Goal: Information Seeking & Learning: Learn about a topic

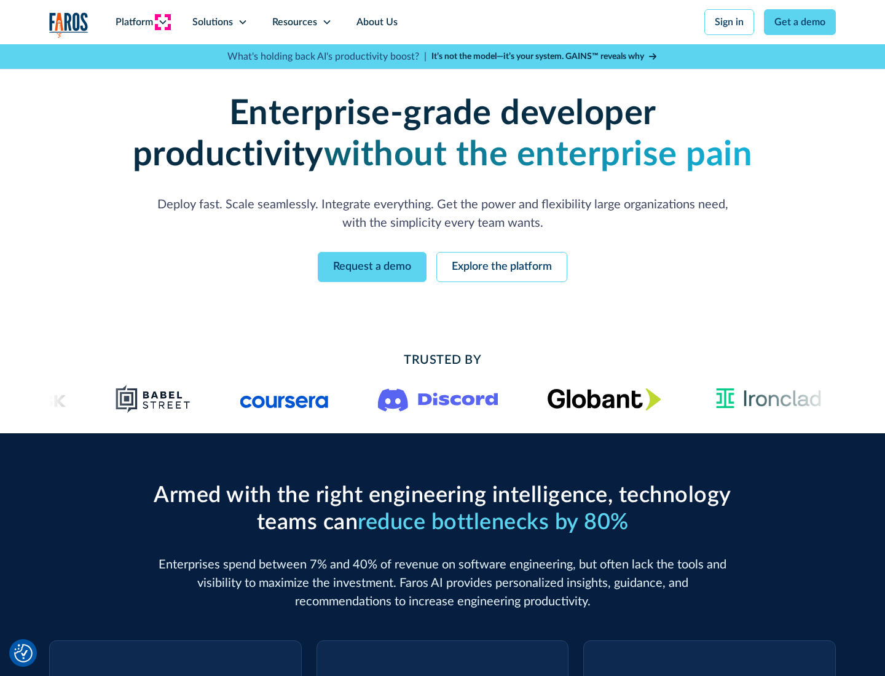
click at [162, 22] on icon at bounding box center [163, 22] width 10 height 10
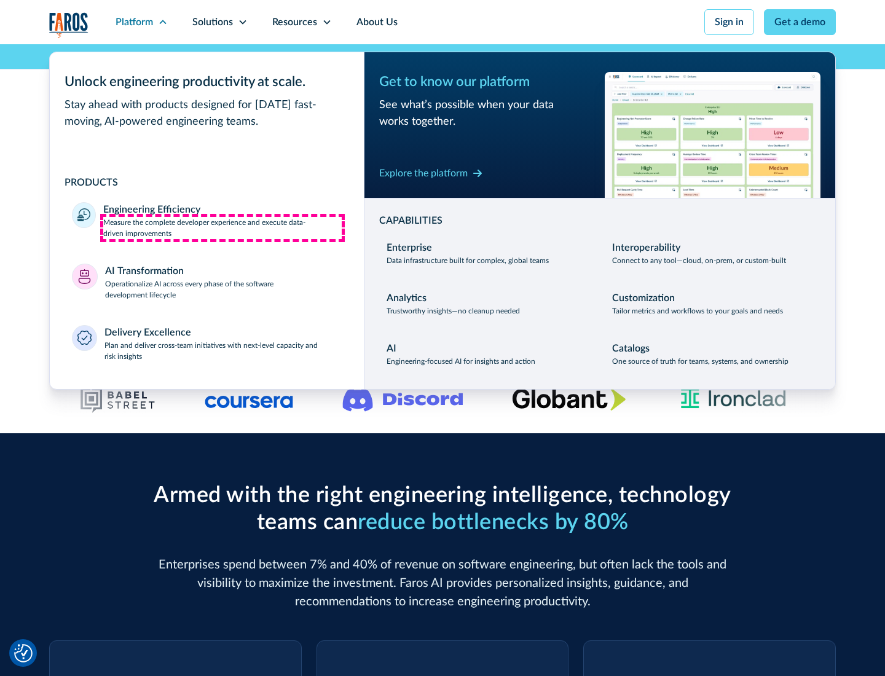
click at [222, 227] on p "Measure the complete developer experience and execute data-driven improvements" at bounding box center [222, 228] width 238 height 22
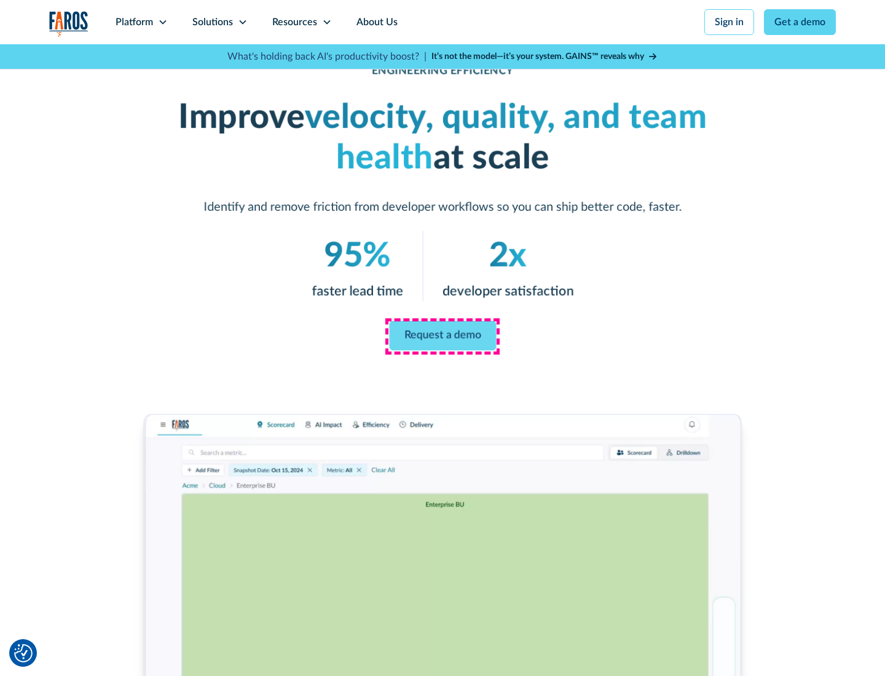
click at [443, 336] on link "Request a demo" at bounding box center [442, 336] width 107 height 30
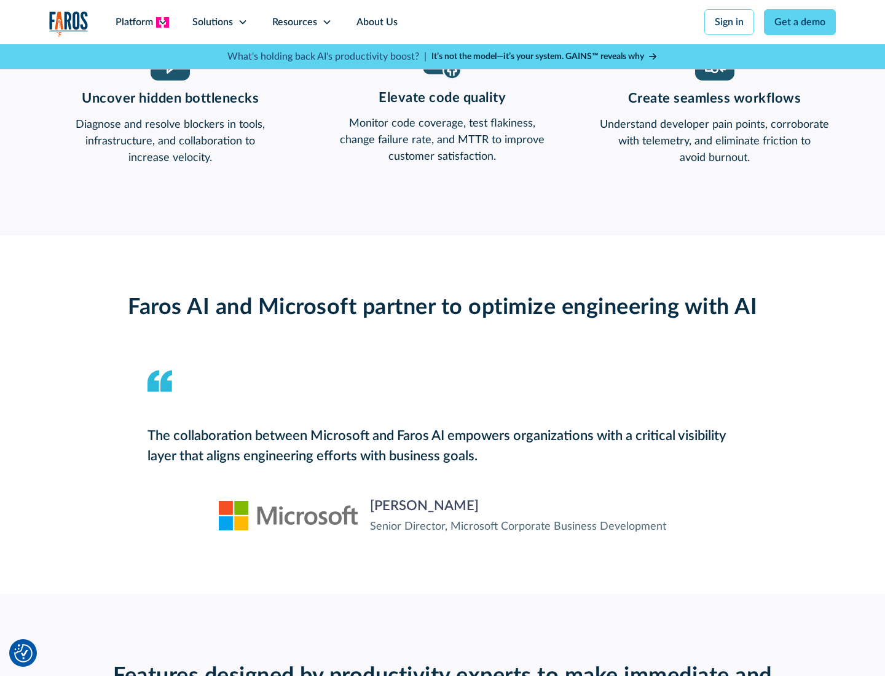
click at [162, 22] on icon at bounding box center [163, 22] width 10 height 10
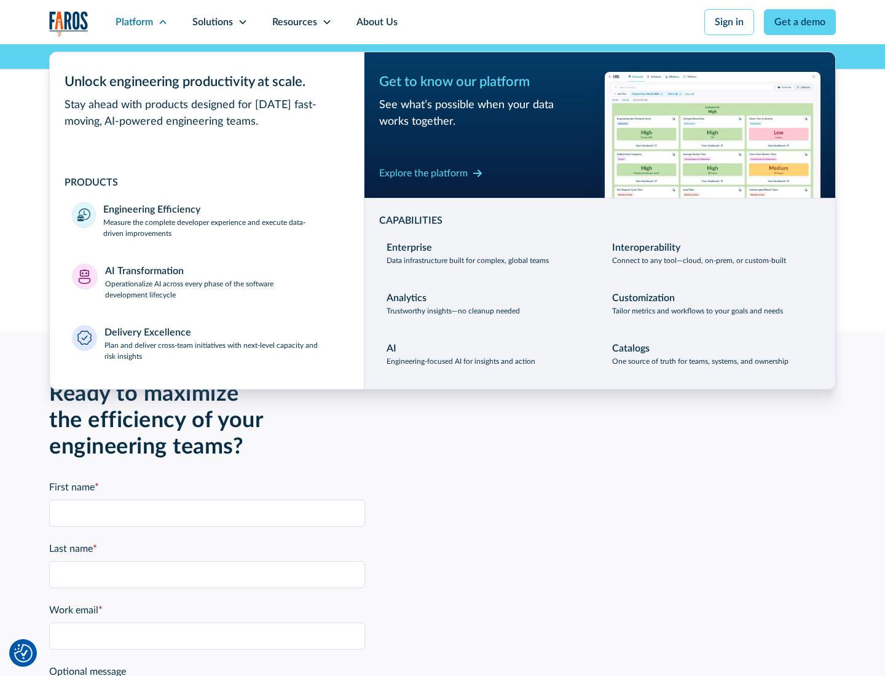
scroll to position [2696, 0]
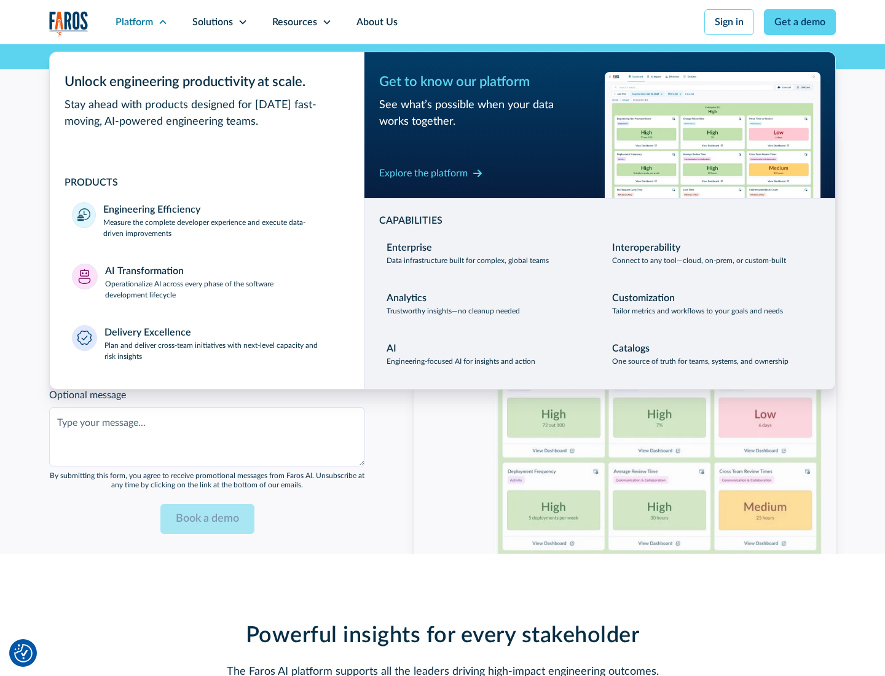
click at [223, 281] on p "Operationalize AI across every phase of the software development lifecycle" at bounding box center [223, 289] width 237 height 22
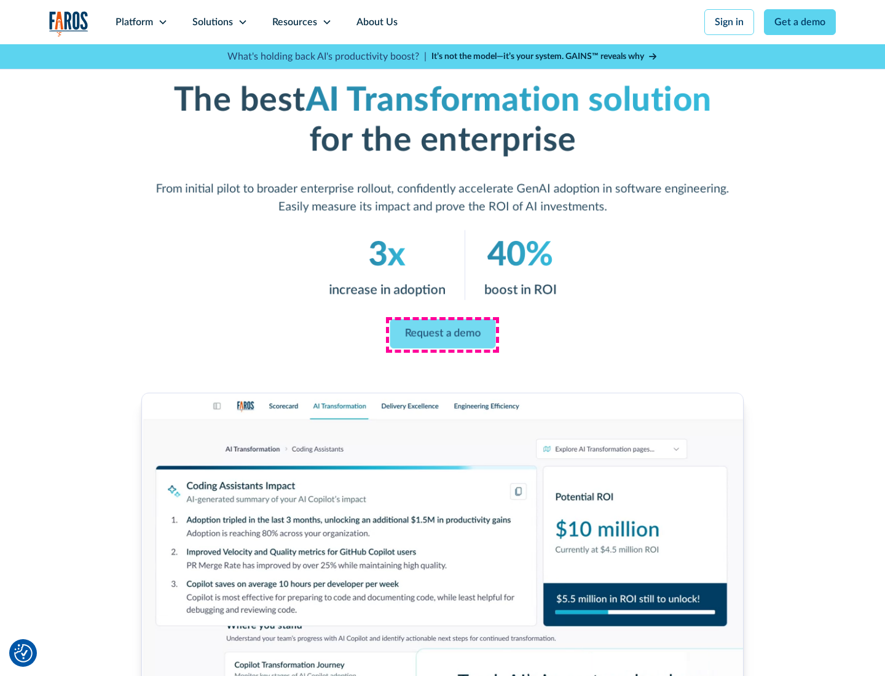
click at [443, 334] on link "Request a demo" at bounding box center [443, 335] width 106 height 30
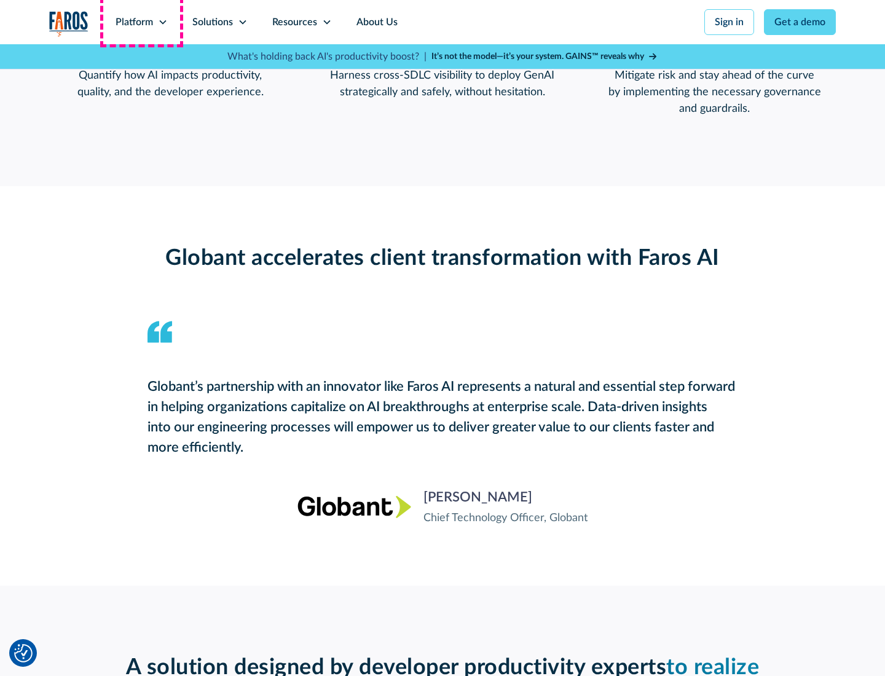
click at [141, 22] on div "Platform" at bounding box center [134, 22] width 37 height 15
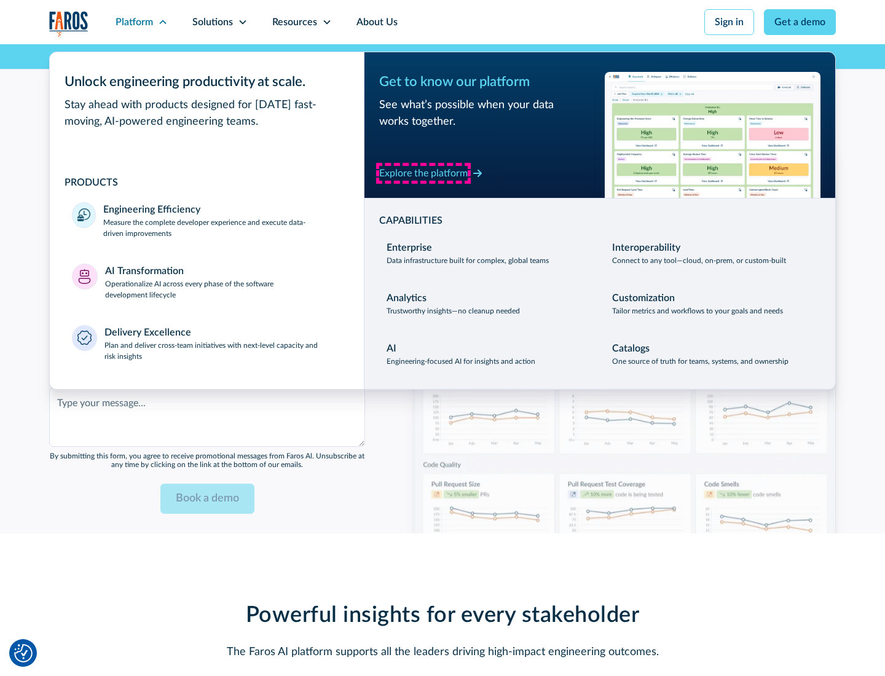
scroll to position [2991, 0]
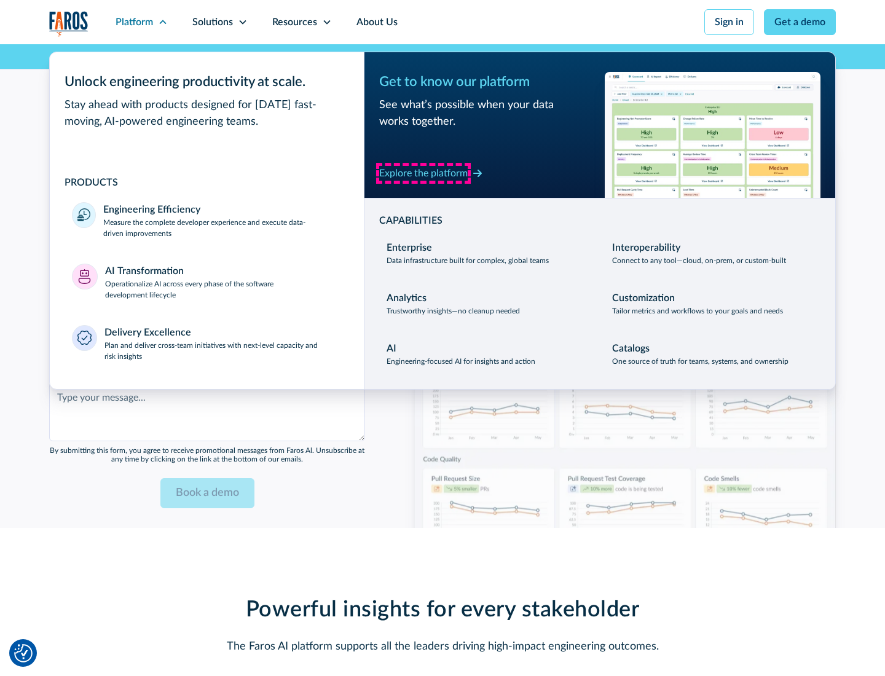
click at [423, 173] on div "Explore the platform" at bounding box center [423, 173] width 89 height 15
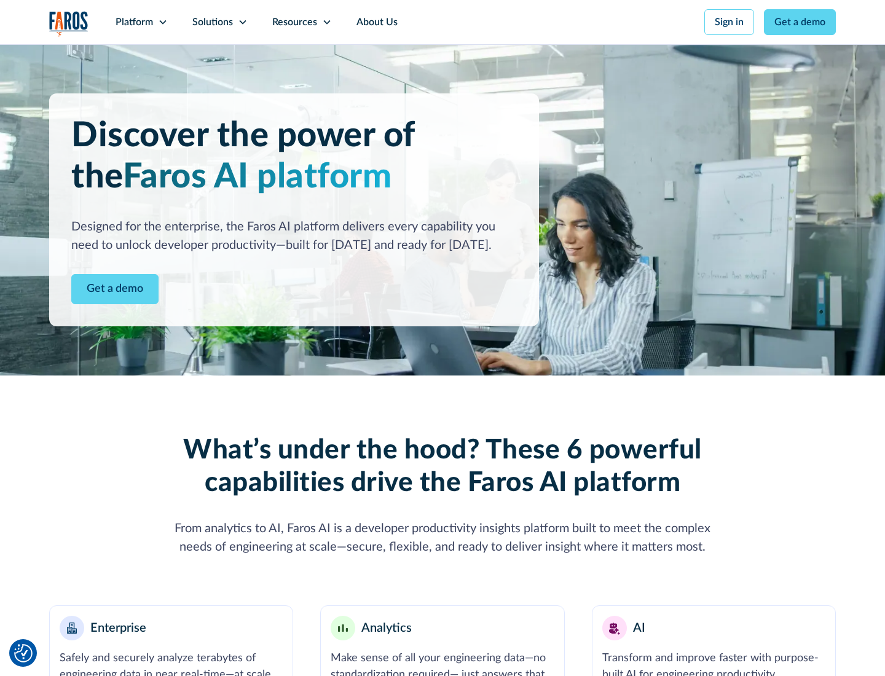
click at [115, 289] on link "Get a demo" at bounding box center [114, 289] width 87 height 30
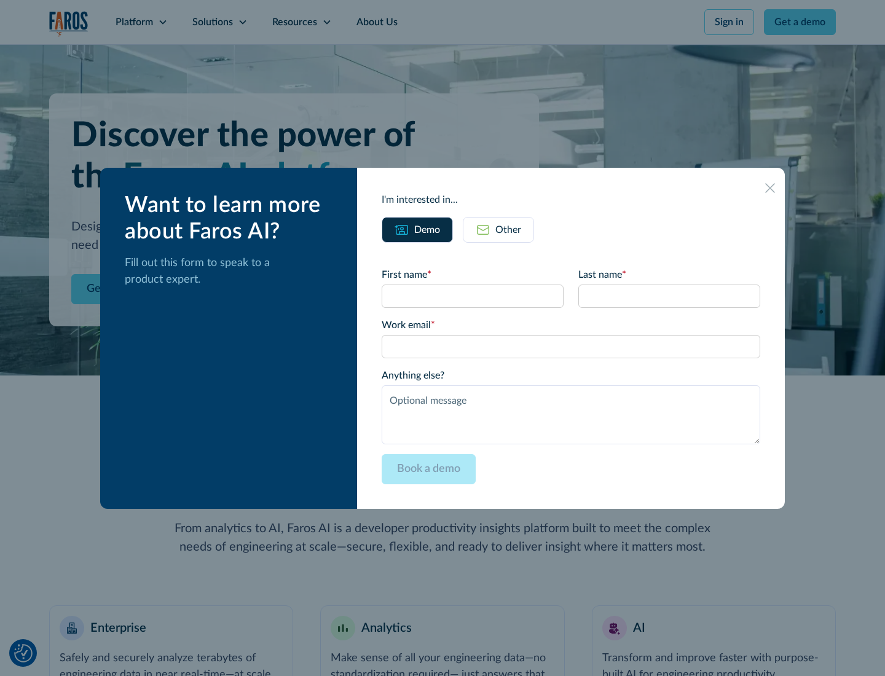
click at [508, 229] on div "Other" at bounding box center [508, 229] width 26 height 15
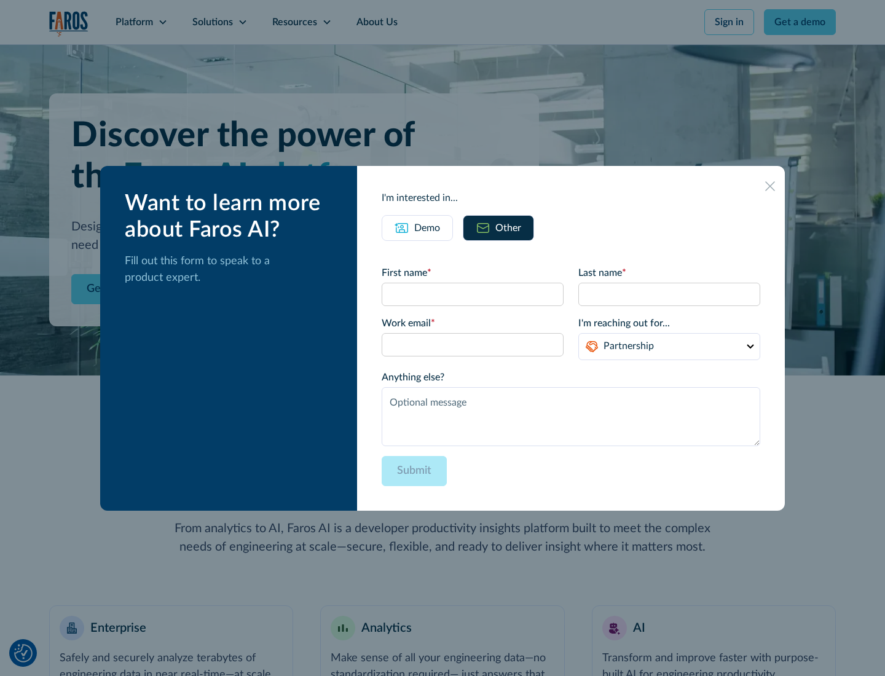
click at [427, 227] on div "Demo" at bounding box center [427, 228] width 26 height 15
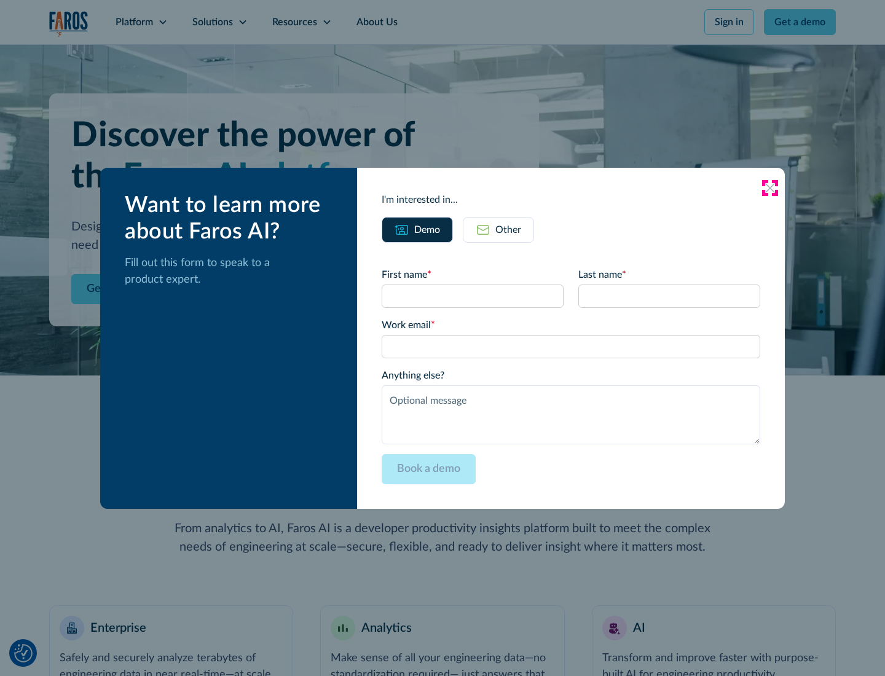
click at [770, 187] on icon at bounding box center [770, 188] width 10 height 10
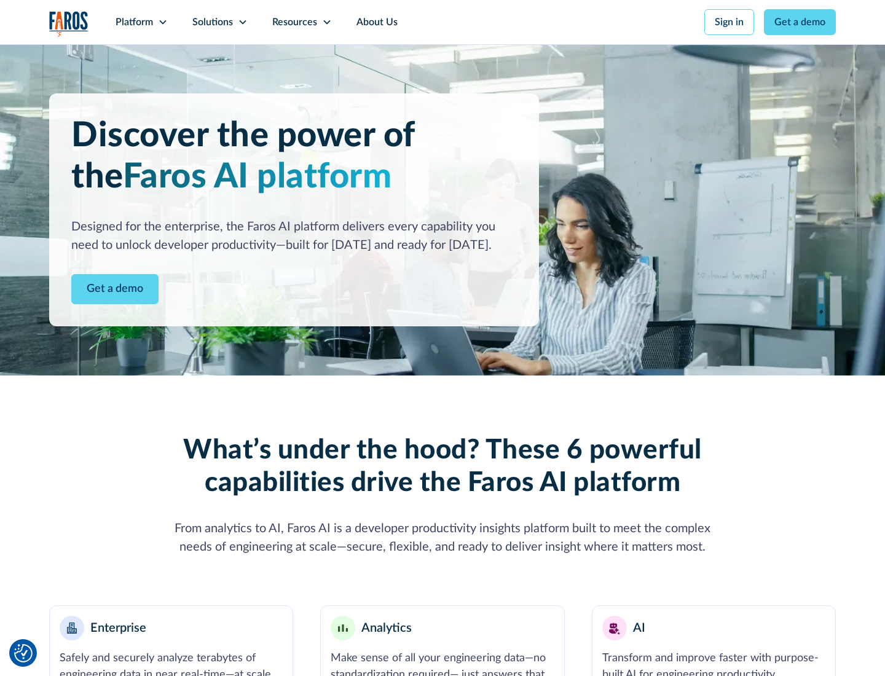
click at [162, 22] on icon at bounding box center [163, 22] width 10 height 10
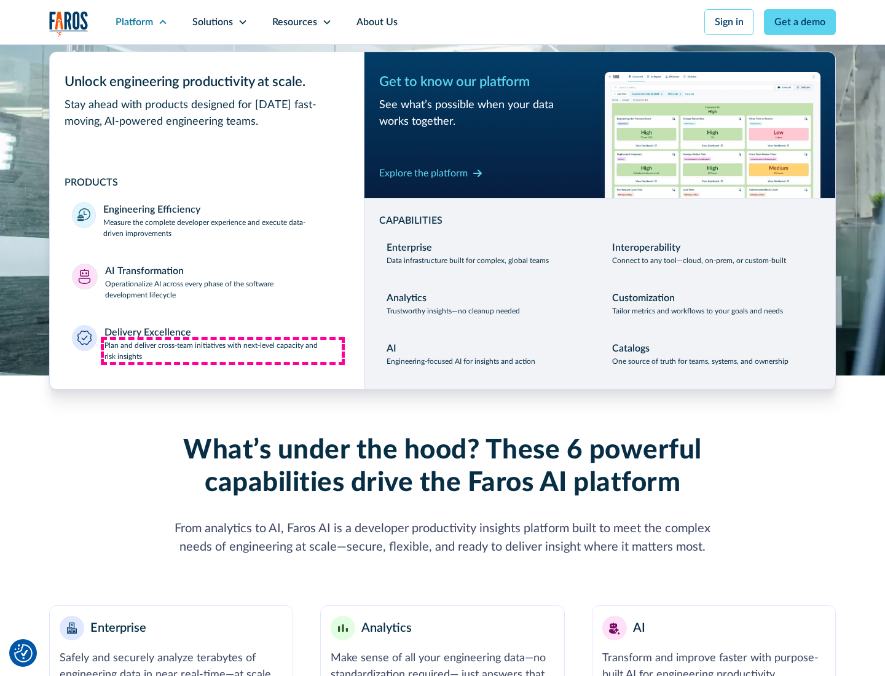
click at [222, 350] on p "Plan and deliver cross-team initiatives with next-level capacity and risk insig…" at bounding box center [223, 351] width 238 height 22
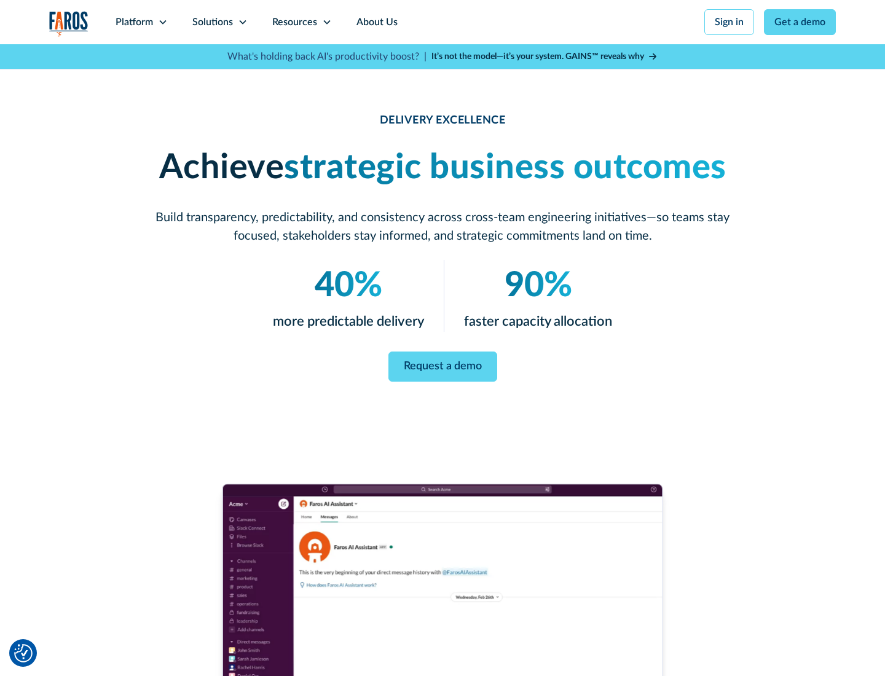
click at [242, 22] on icon at bounding box center [243, 22] width 10 height 10
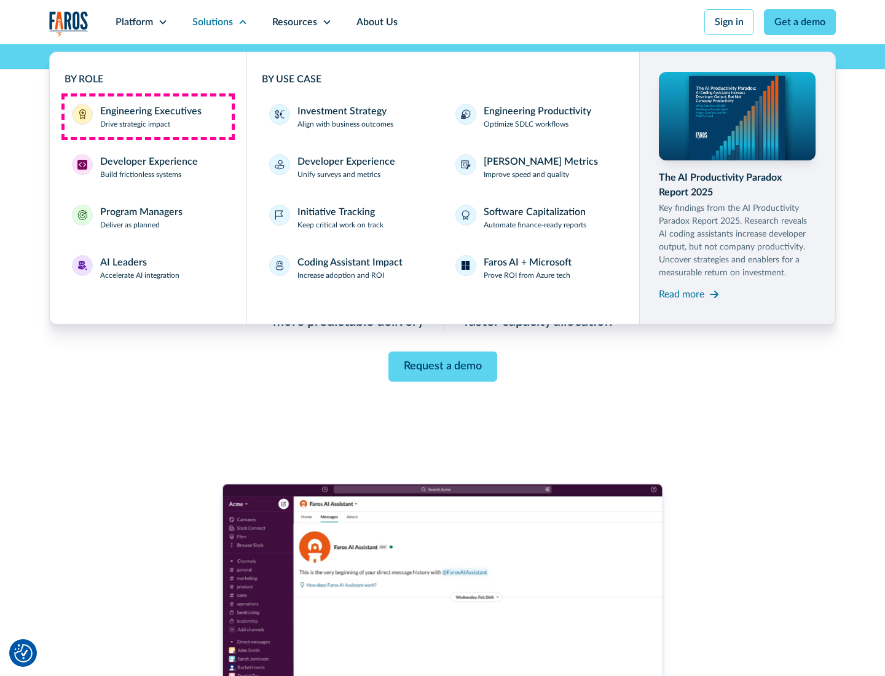
click at [148, 117] on div "Engineering Executives" at bounding box center [150, 111] width 101 height 15
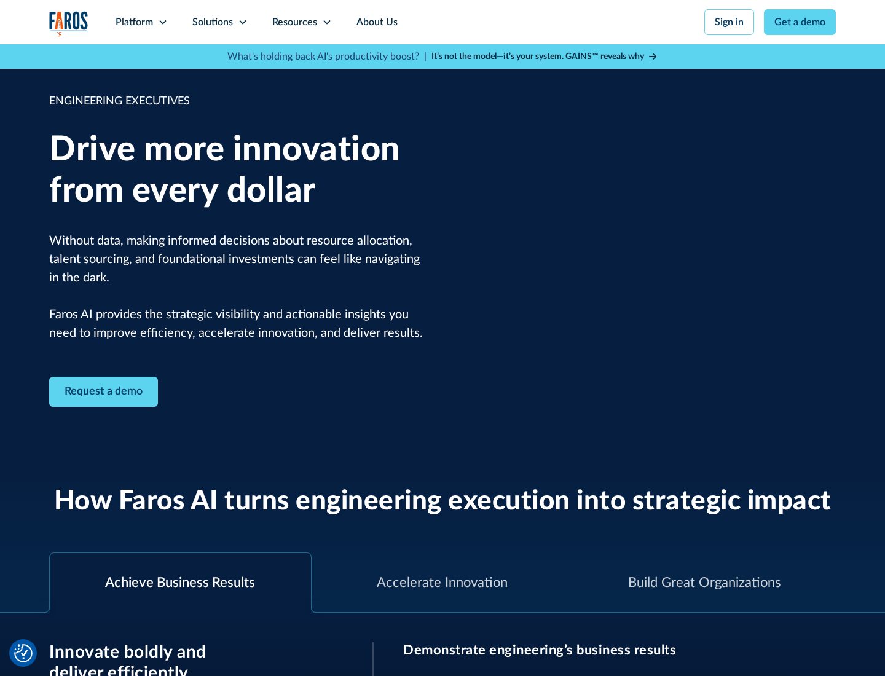
click at [242, 22] on icon at bounding box center [243, 22] width 10 height 10
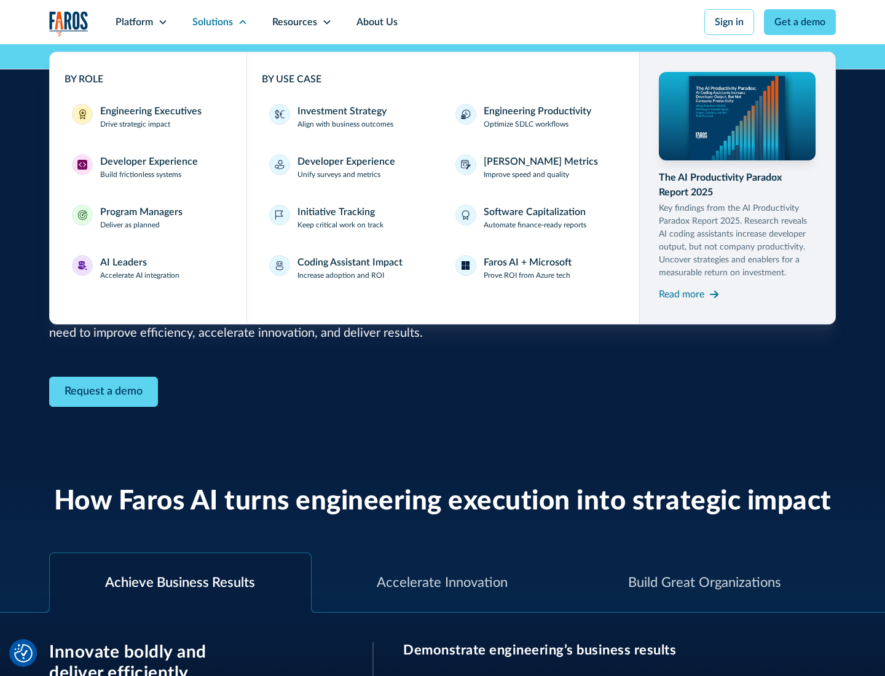
click at [148, 162] on div "Developer Experience" at bounding box center [149, 161] width 98 height 15
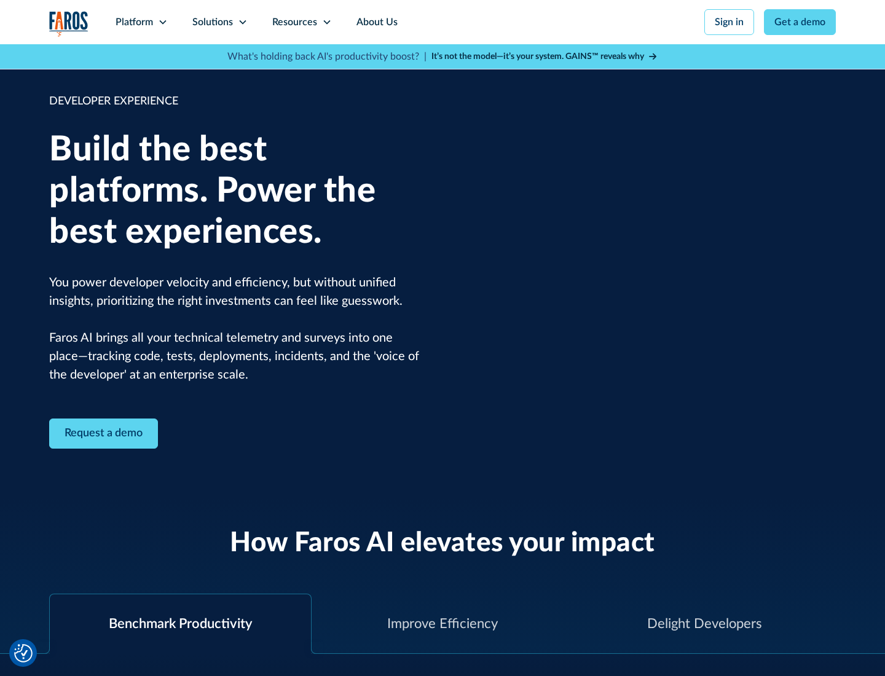
click at [219, 22] on div "Solutions" at bounding box center [212, 22] width 41 height 15
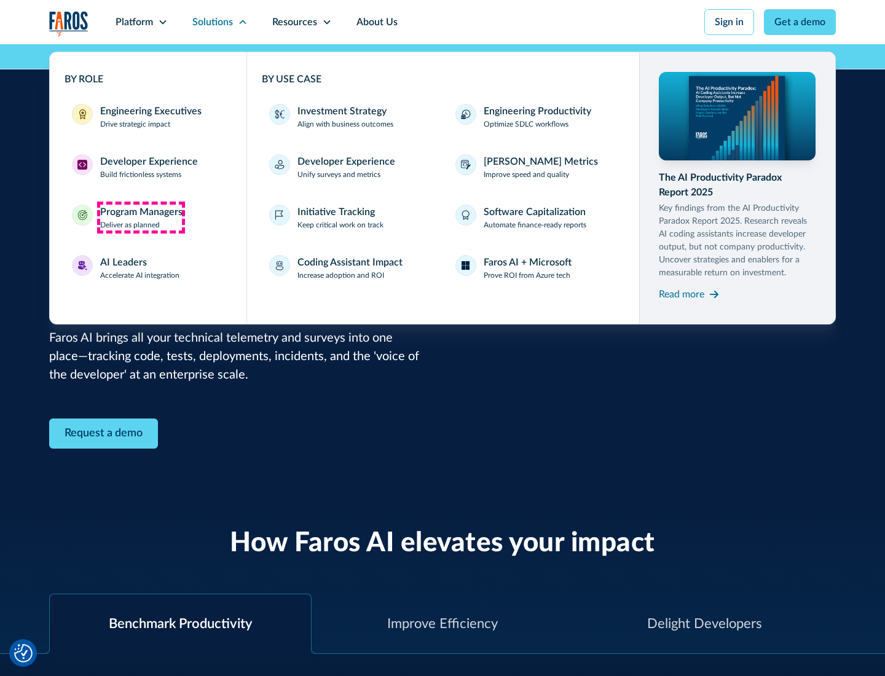
click at [141, 218] on div "Program Managers" at bounding box center [141, 212] width 82 height 15
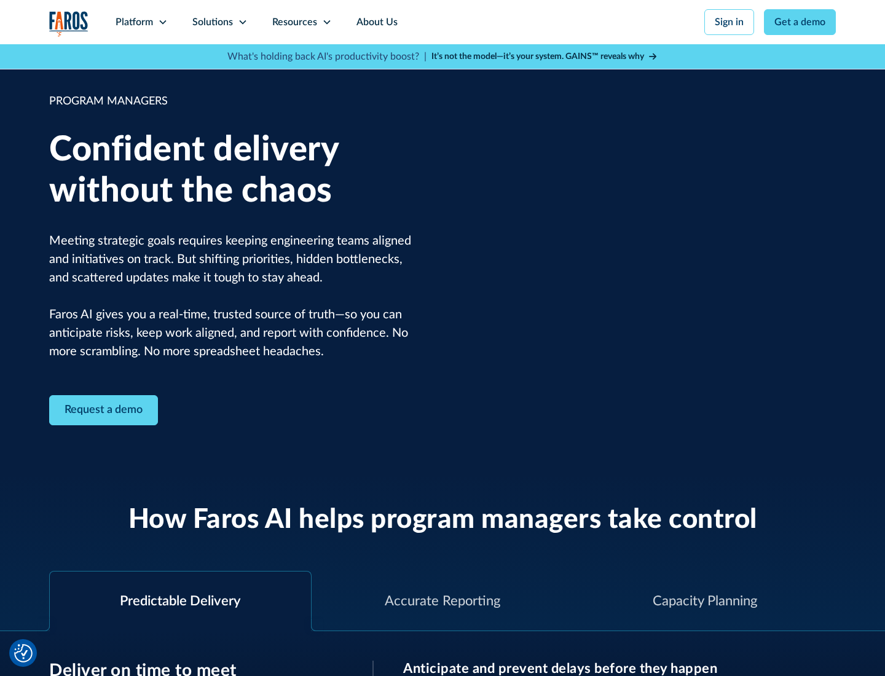
click at [242, 22] on icon at bounding box center [243, 22] width 10 height 10
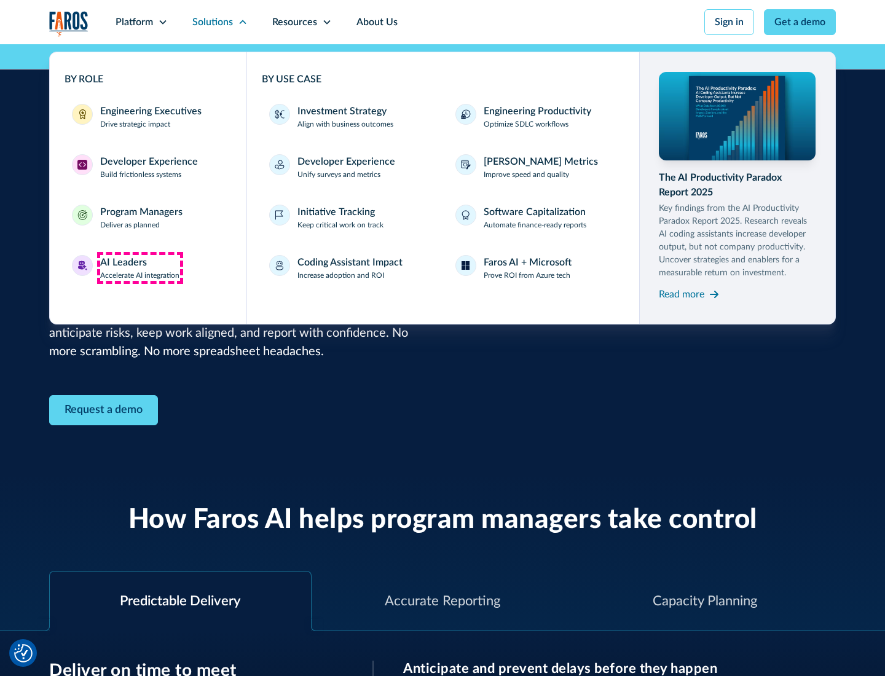
click at [140, 268] on div "AI Leaders" at bounding box center [123, 262] width 47 height 15
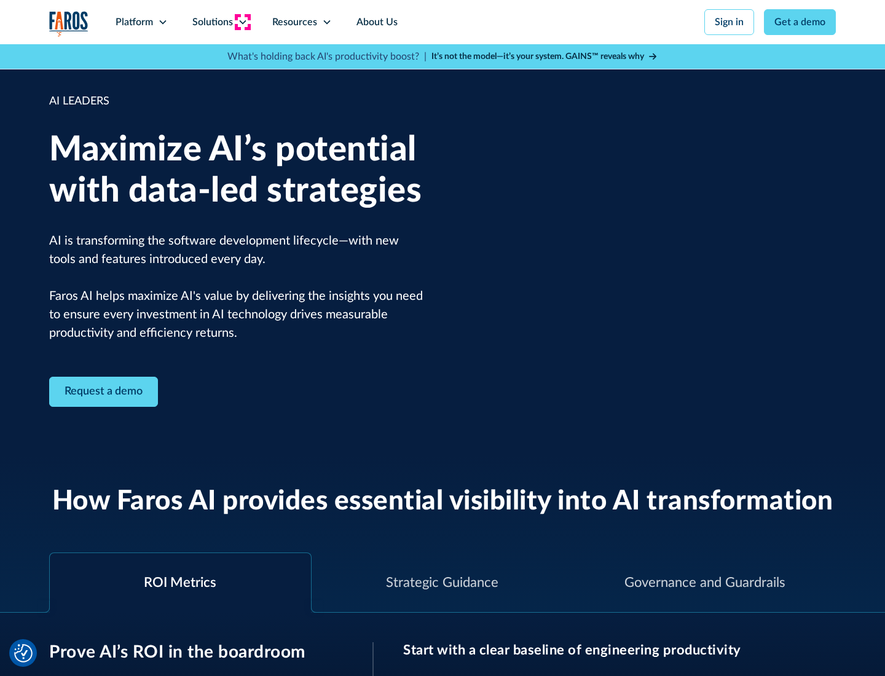
click at [242, 22] on icon at bounding box center [243, 22] width 10 height 10
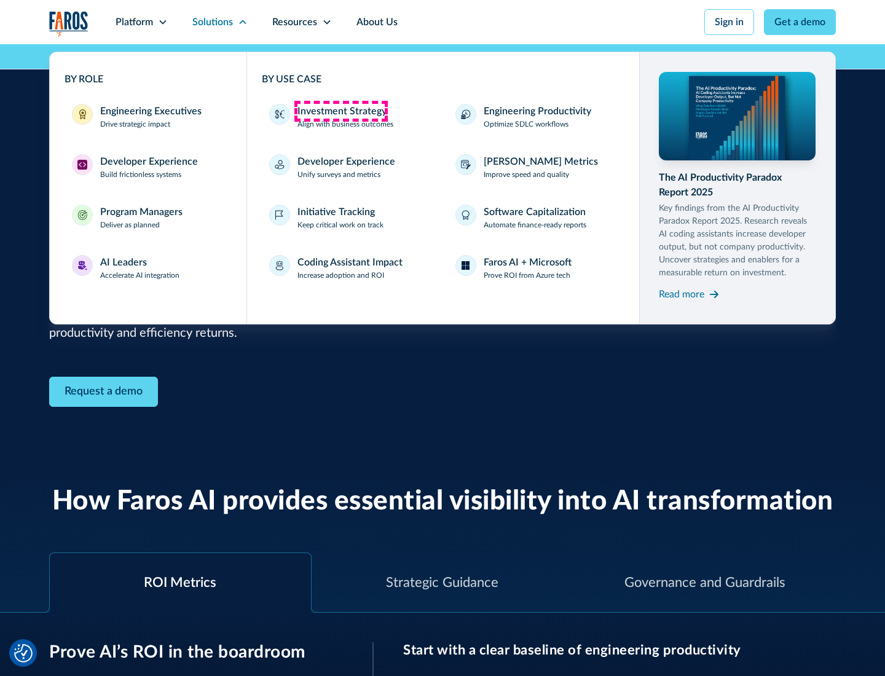
click at [340, 111] on div "Investment Strategy" at bounding box center [341, 111] width 89 height 15
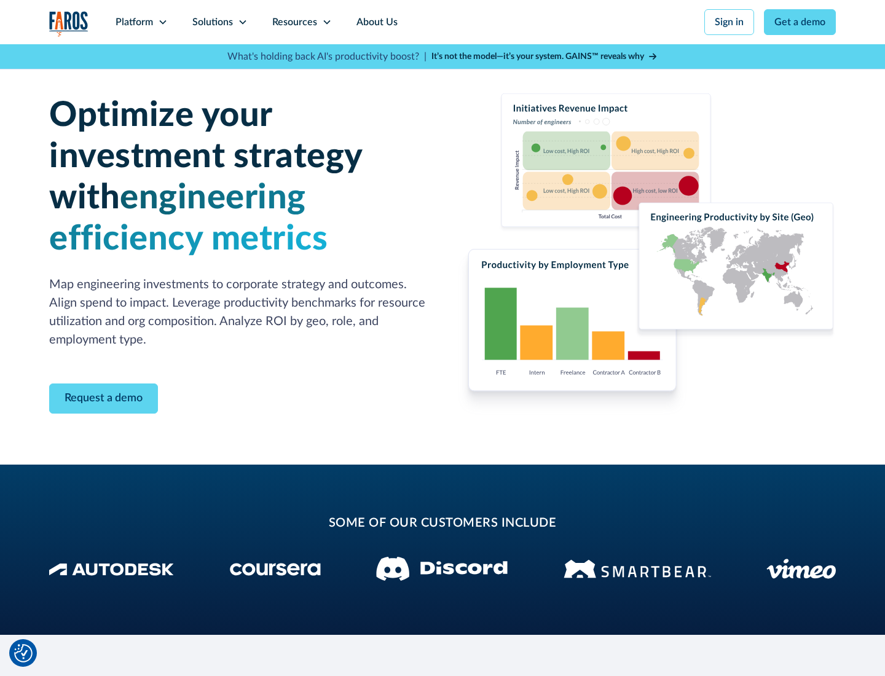
click at [242, 22] on icon at bounding box center [243, 22] width 10 height 10
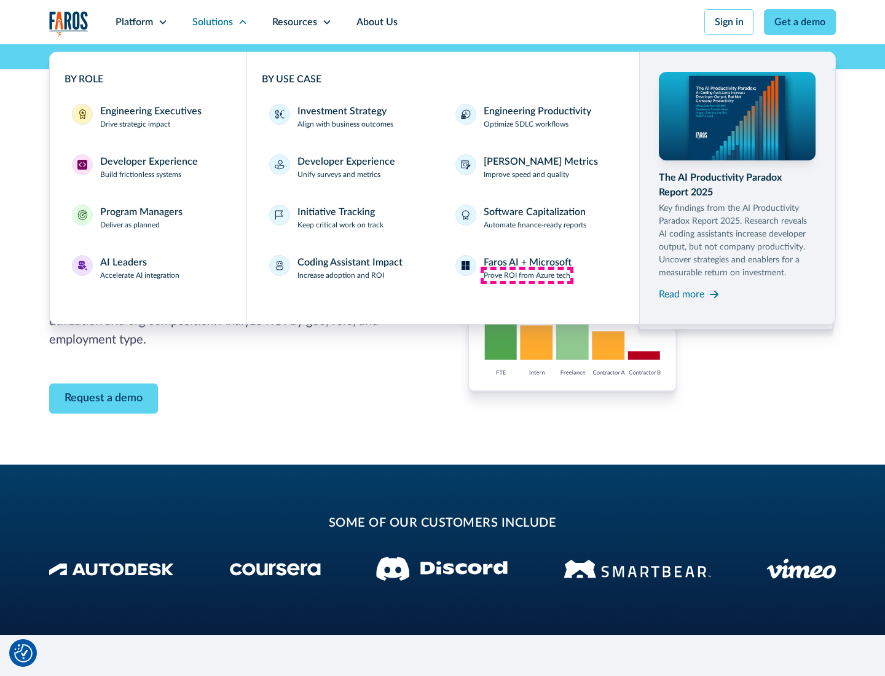
click at [527, 275] on p "Prove ROI from Azure tech" at bounding box center [527, 275] width 87 height 11
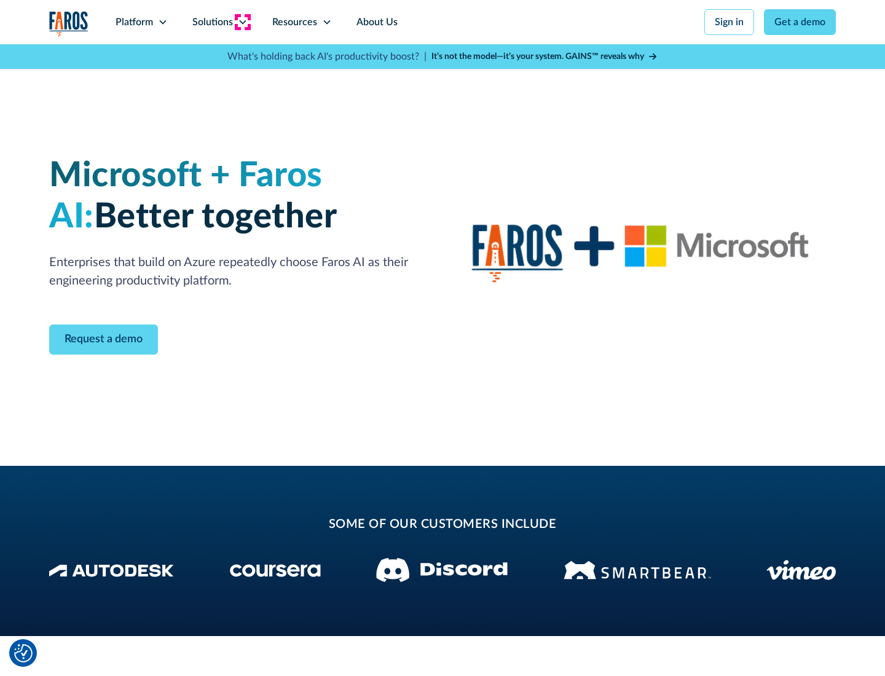
click at [242, 22] on icon at bounding box center [243, 22] width 10 height 10
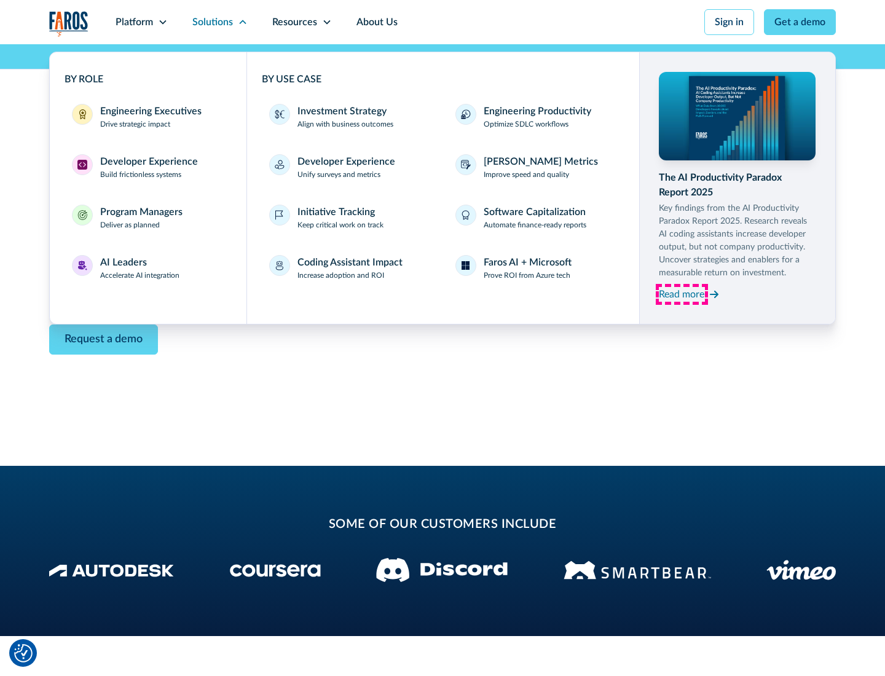
click at [682, 294] on div "Read more" at bounding box center [681, 294] width 45 height 15
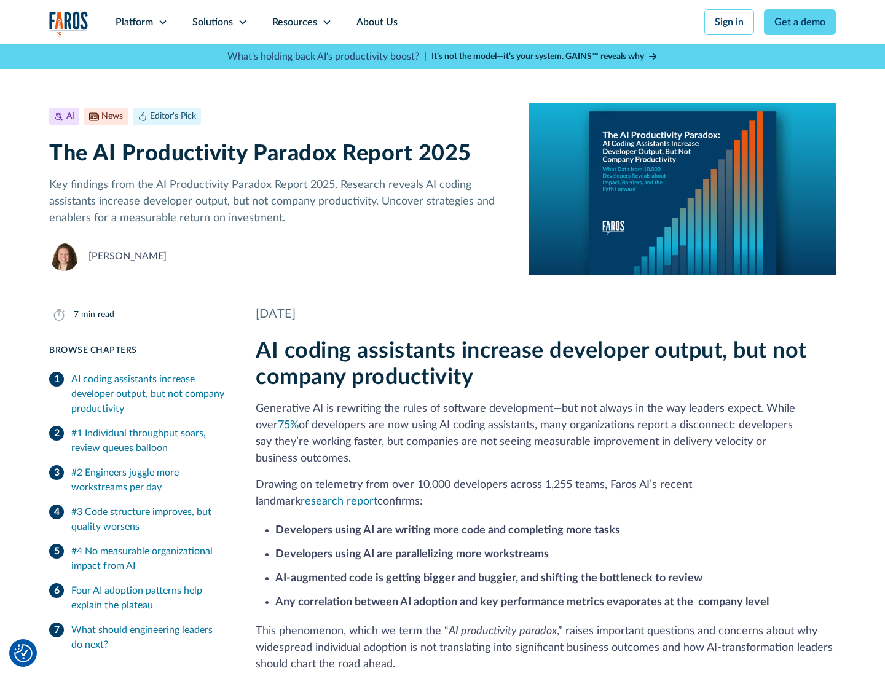
click at [326, 22] on icon at bounding box center [327, 22] width 10 height 10
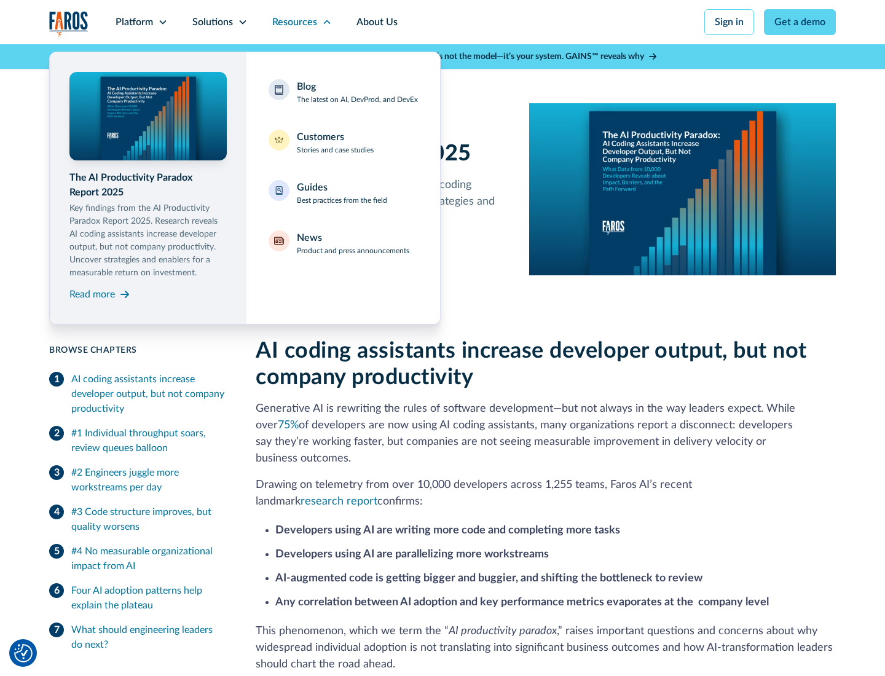
click at [357, 92] on div "Blog The latest on AI, DevProd, and DevEx" at bounding box center [357, 92] width 121 height 26
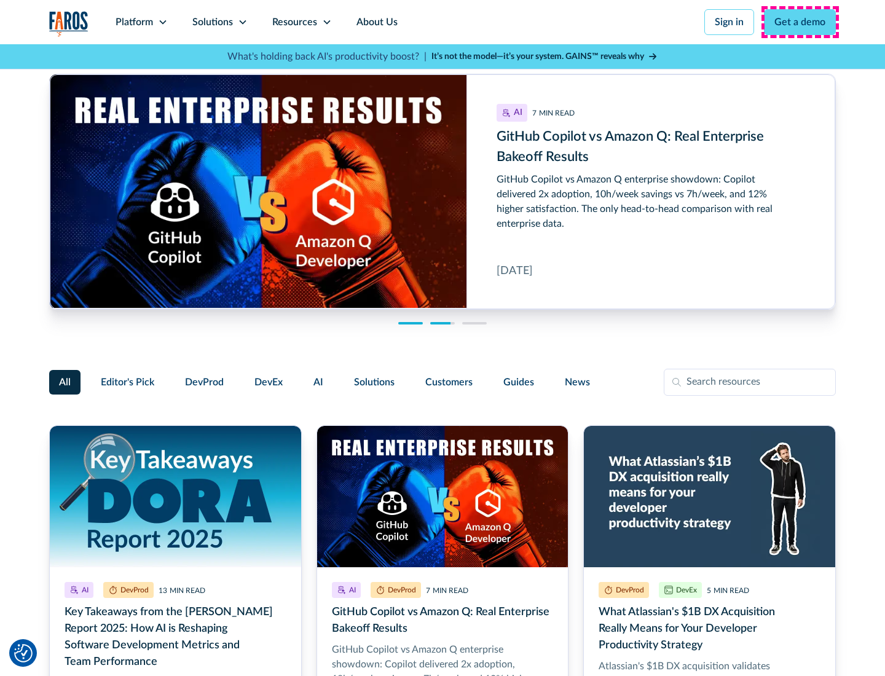
click at [800, 22] on link "Get a demo" at bounding box center [800, 22] width 72 height 26
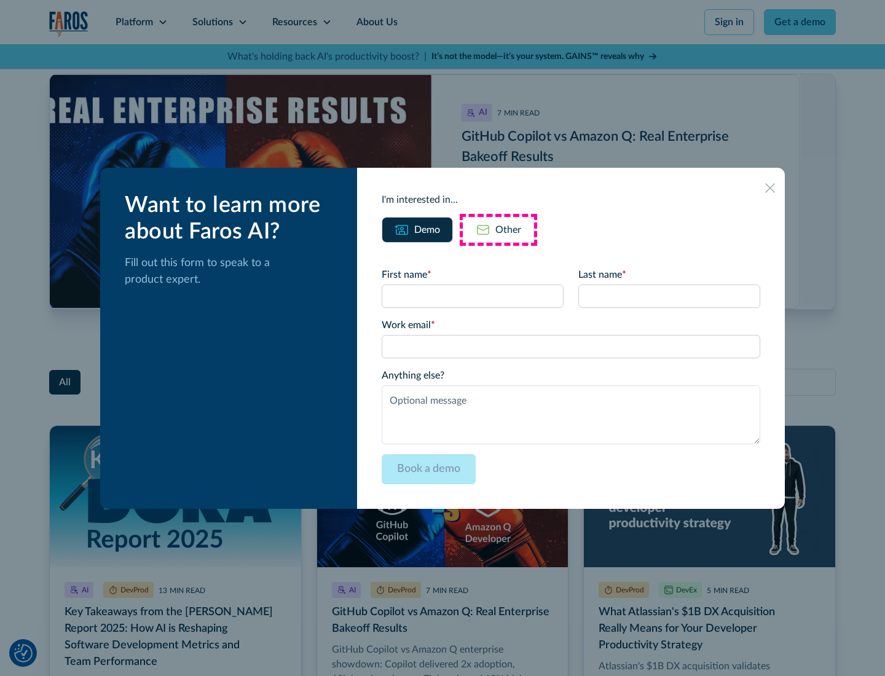
click at [498, 229] on div "Other" at bounding box center [508, 229] width 26 height 15
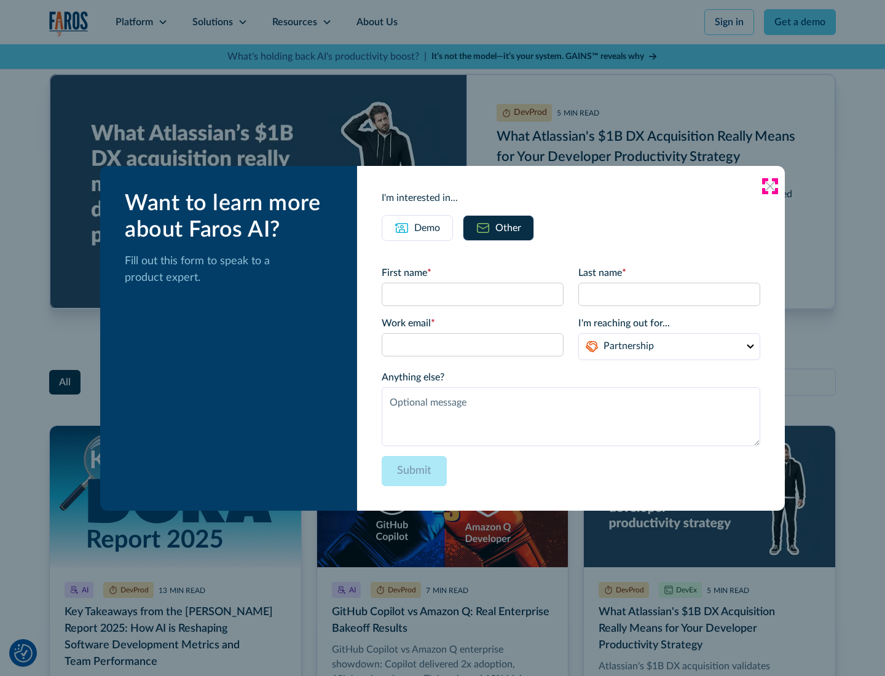
click at [770, 186] on icon at bounding box center [770, 186] width 10 height 10
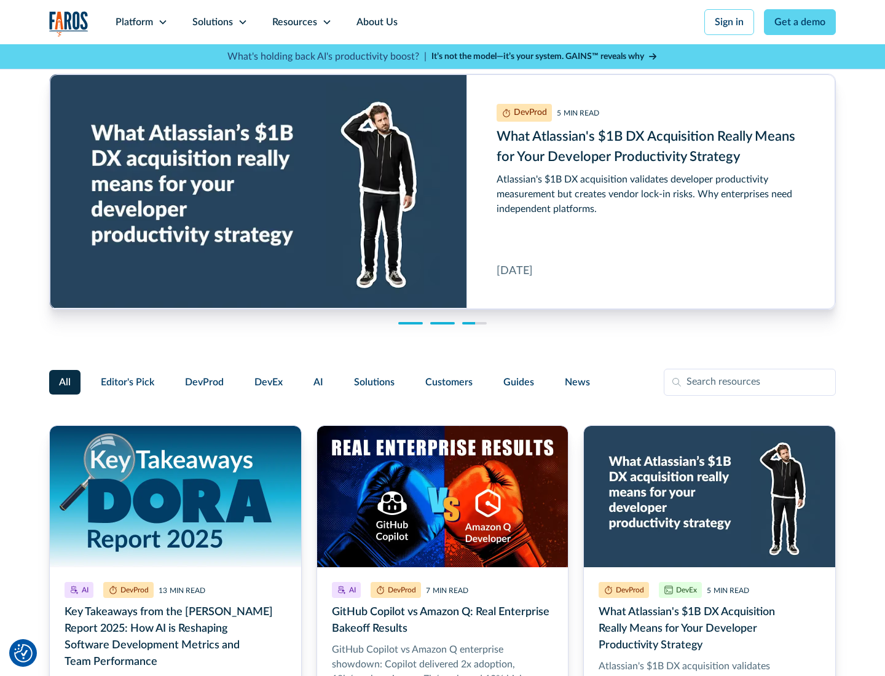
click at [376, 22] on link "About Us" at bounding box center [377, 22] width 66 height 44
